Goal: Find specific page/section: Find specific page/section

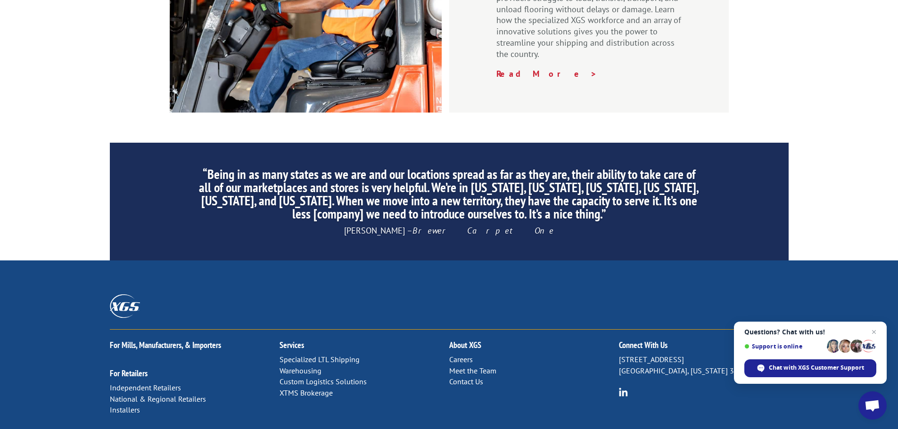
scroll to position [1436, 0]
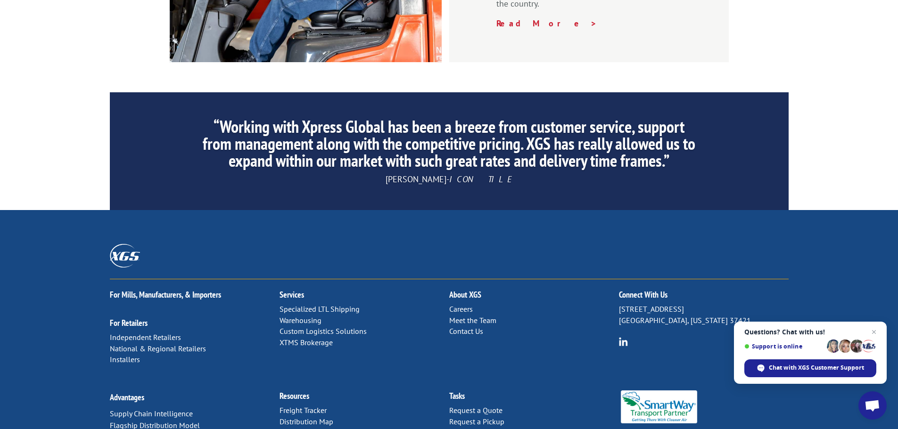
click at [303, 417] on link "Distribution Map" at bounding box center [306, 421] width 54 height 9
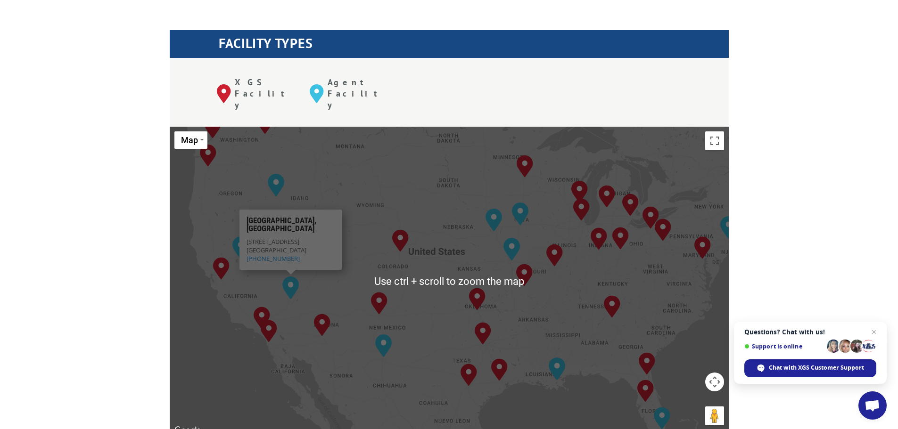
scroll to position [330, 0]
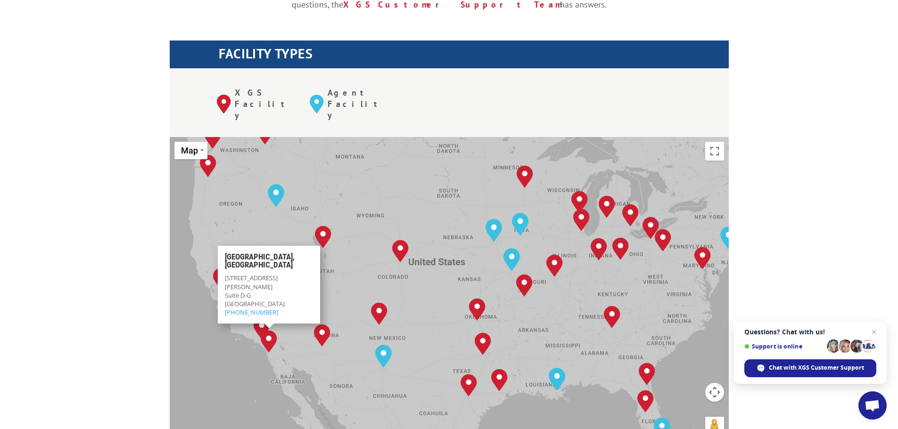
click at [96, 193] on div "The most powerful map in the flooring industry. Our nationwide network lets you…" at bounding box center [449, 358] width 898 height 878
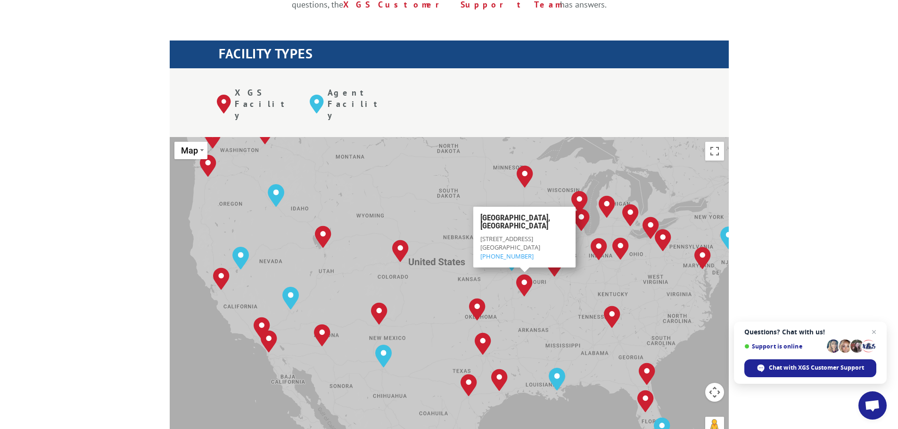
click at [434, 236] on div "[GEOGRAPHIC_DATA], [GEOGRAPHIC_DATA] [GEOGRAPHIC_DATA], [GEOGRAPHIC_DATA] [GEOG…" at bounding box center [449, 292] width 559 height 310
